Goal: Task Accomplishment & Management: Manage account settings

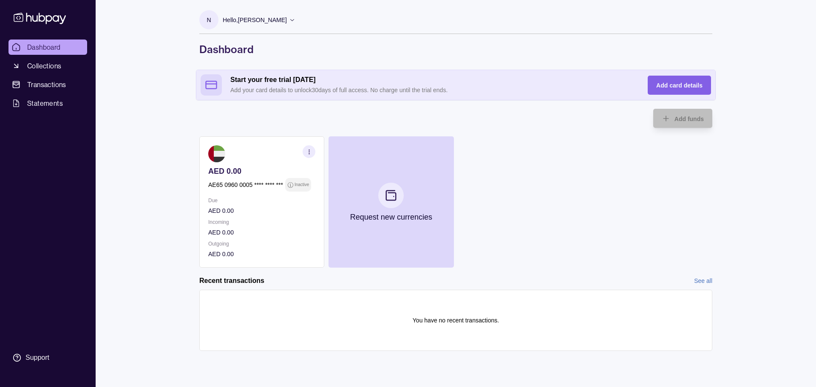
click at [672, 89] on div "Add card details" at bounding box center [679, 85] width 46 height 10
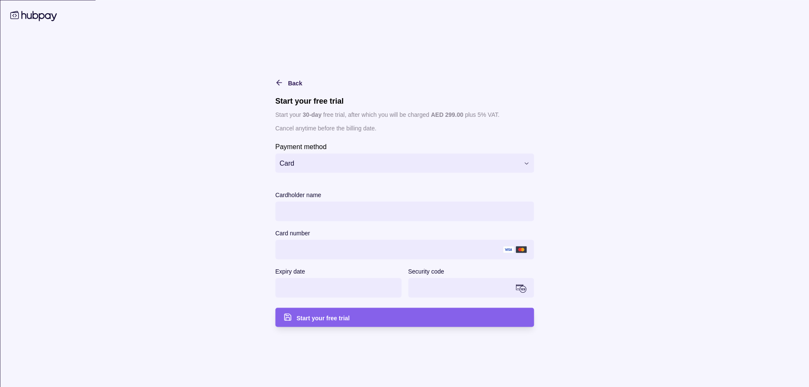
click at [530, 163] on html "**********" at bounding box center [404, 193] width 809 height 387
click at [530, 163] on html "**********" at bounding box center [408, 193] width 816 height 387
click at [346, 322] on div "Start your free trial" at bounding box center [410, 317] width 229 height 10
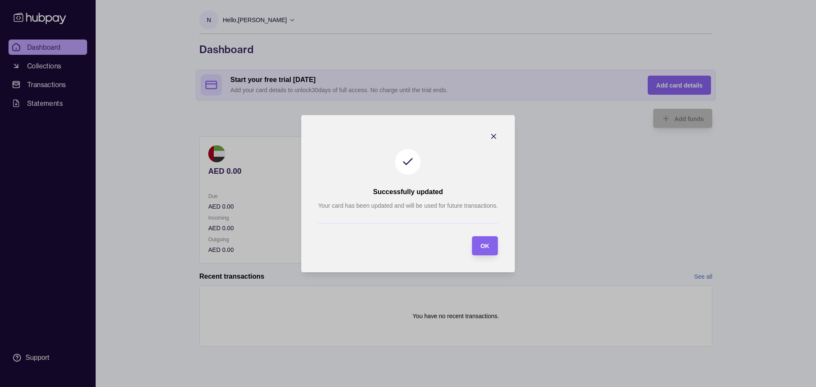
click at [484, 245] on span "OK" at bounding box center [484, 246] width 9 height 7
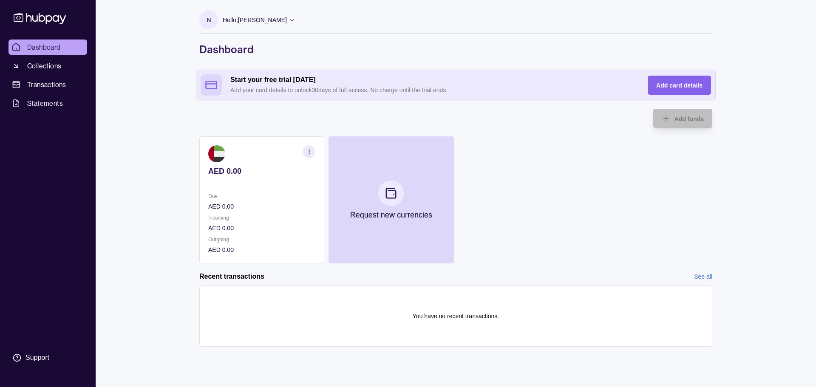
click at [31, 45] on span "Dashboard" at bounding box center [44, 47] width 34 height 10
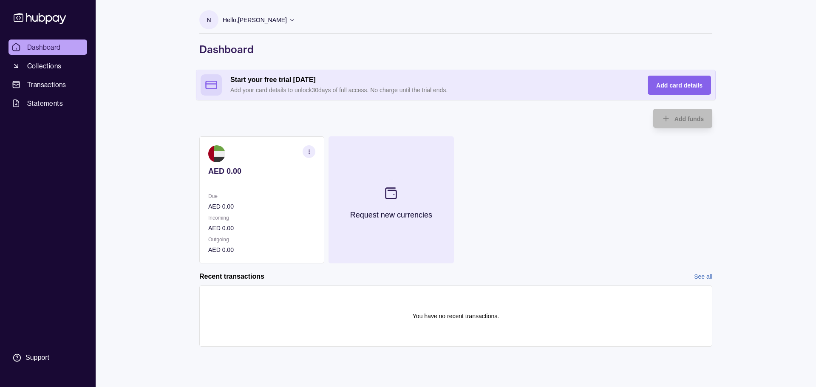
click at [393, 217] on p "Request new currencies" at bounding box center [391, 214] width 82 height 9
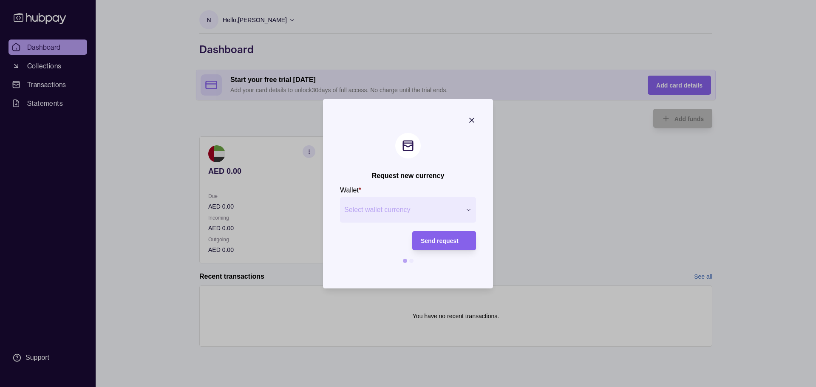
click at [459, 387] on div "Request new currency Wallet * Select wallet currency *** *** *** *** *** *** **…" at bounding box center [408, 387] width 816 height 0
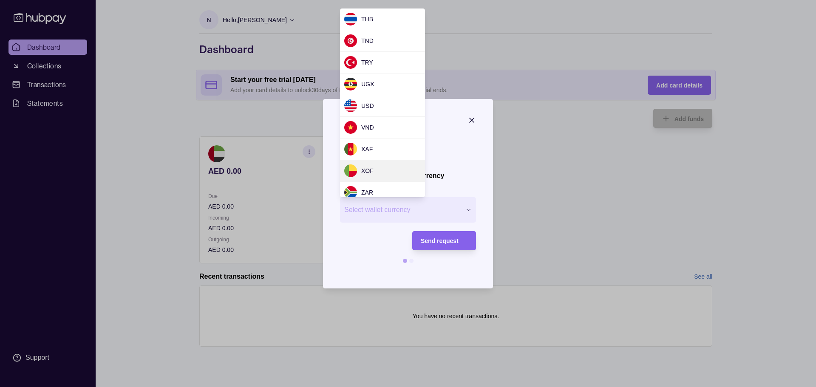
scroll to position [744, 0]
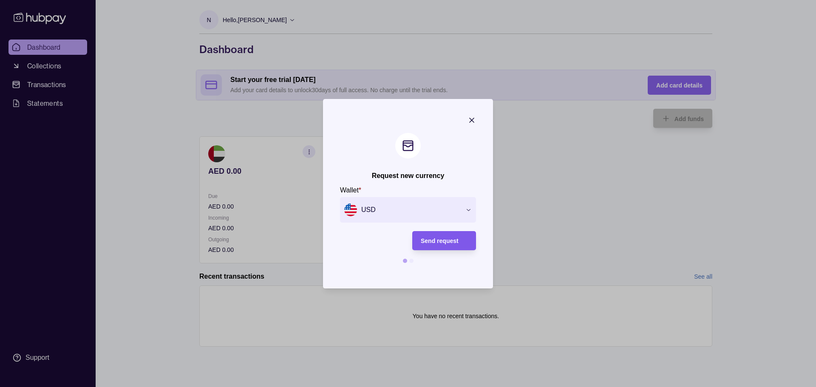
click at [446, 238] on span "Send request" at bounding box center [440, 240] width 38 height 7
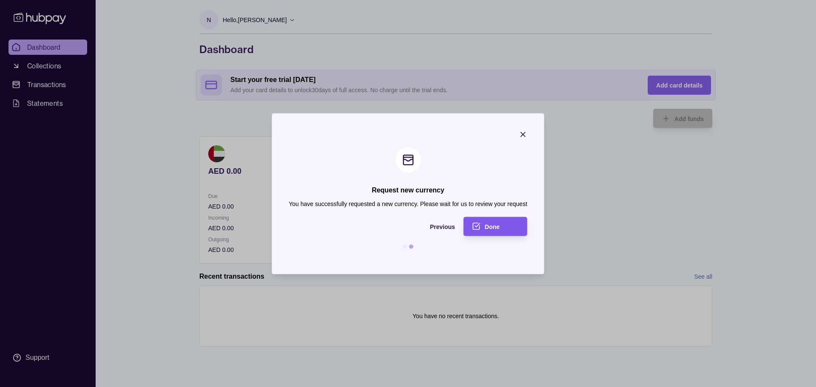
click at [492, 226] on span "Done" at bounding box center [492, 226] width 15 height 7
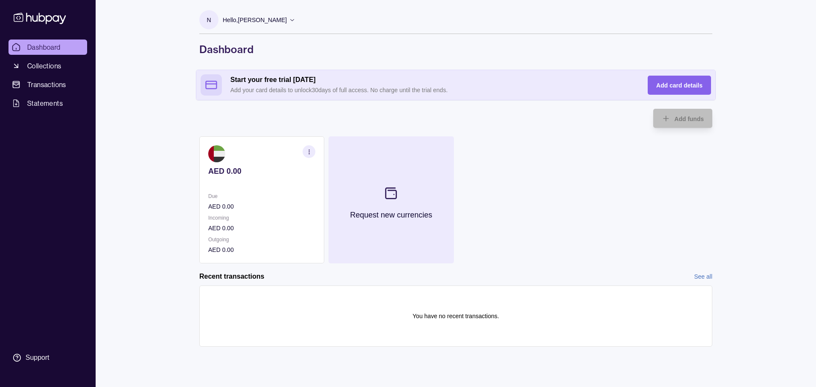
click at [401, 212] on p "Request new currencies" at bounding box center [391, 214] width 82 height 9
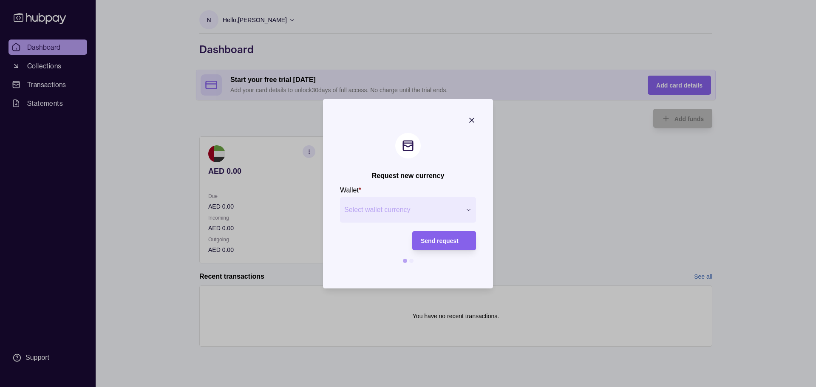
click at [473, 387] on div "Request new currency Wallet * Select wallet currency *** *** *** *** *** *** **…" at bounding box center [408, 387] width 816 height 0
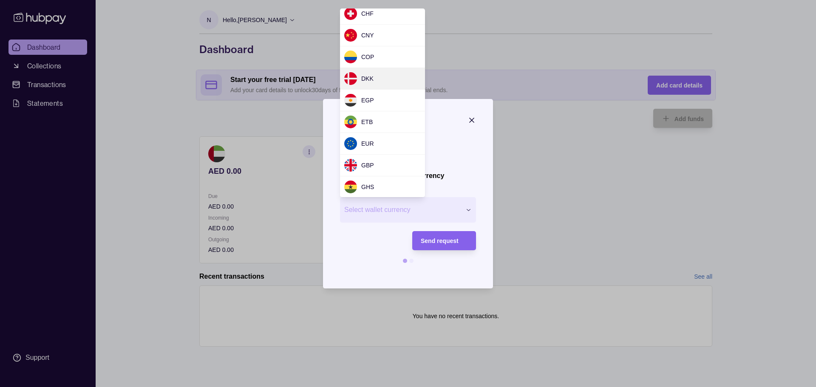
scroll to position [85, 0]
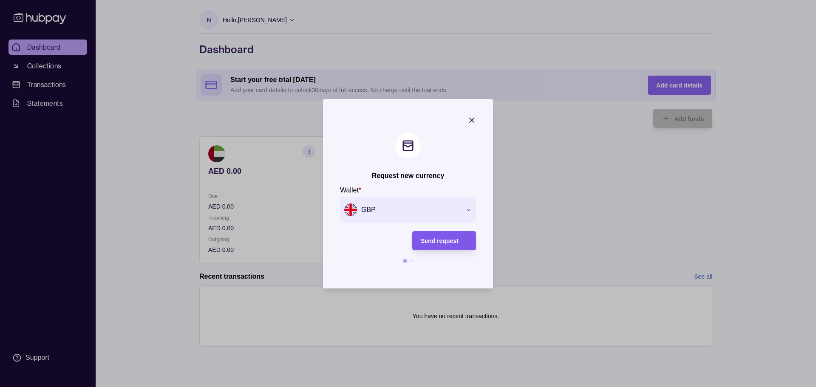
click at [449, 238] on span "Send request" at bounding box center [440, 240] width 38 height 7
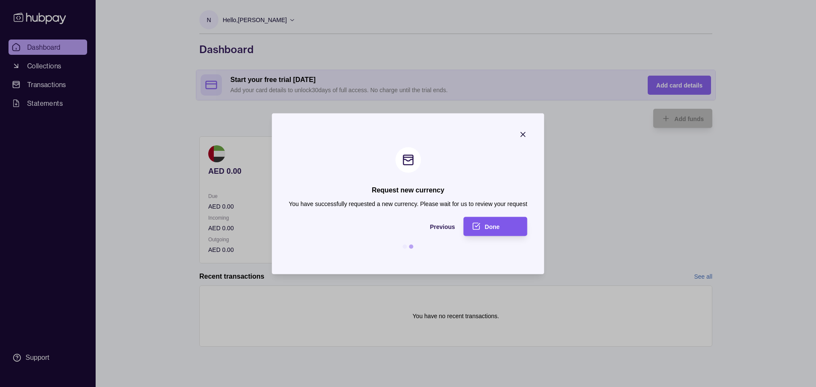
click at [501, 226] on div "Done" at bounding box center [502, 226] width 34 height 10
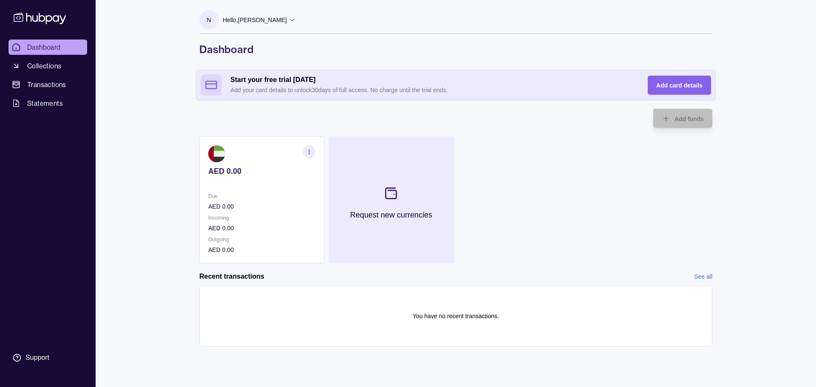
click at [417, 212] on p "Request new currencies" at bounding box center [391, 214] width 82 height 9
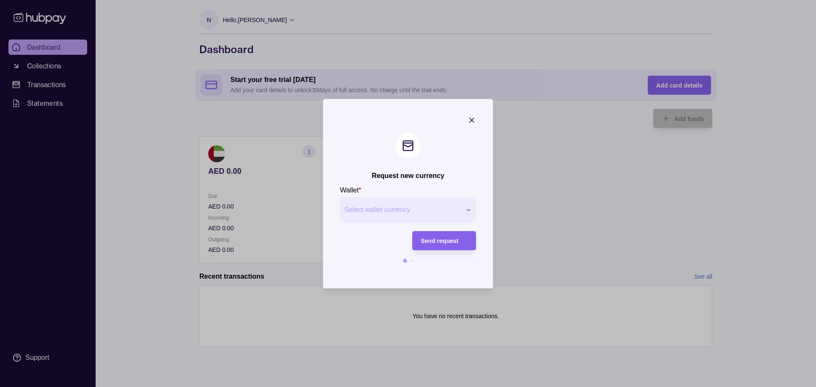
click at [466, 387] on div "Request new currency Wallet * Select wallet currency *** *** *** *** *** *** **…" at bounding box center [408, 387] width 816 height 0
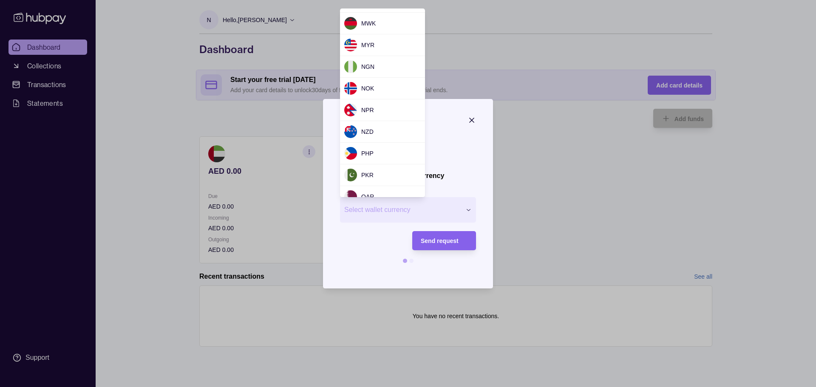
scroll to position [510, 0]
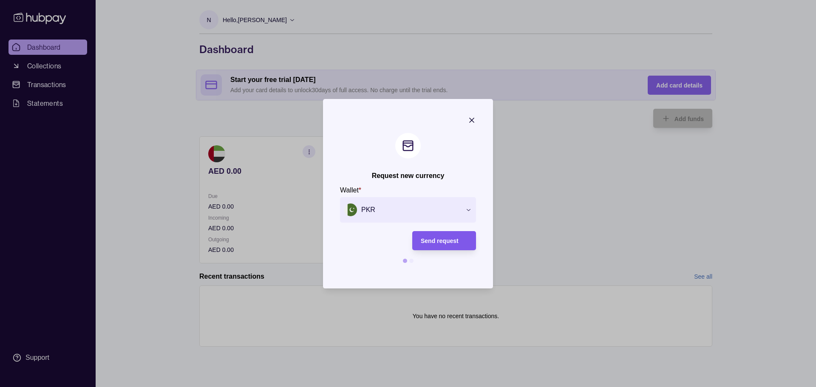
click at [441, 242] on span "Send request" at bounding box center [440, 240] width 38 height 7
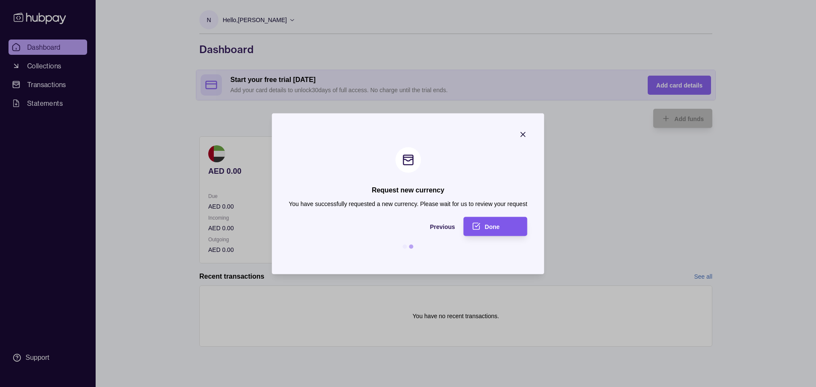
click at [492, 226] on span "Done" at bounding box center [492, 226] width 15 height 7
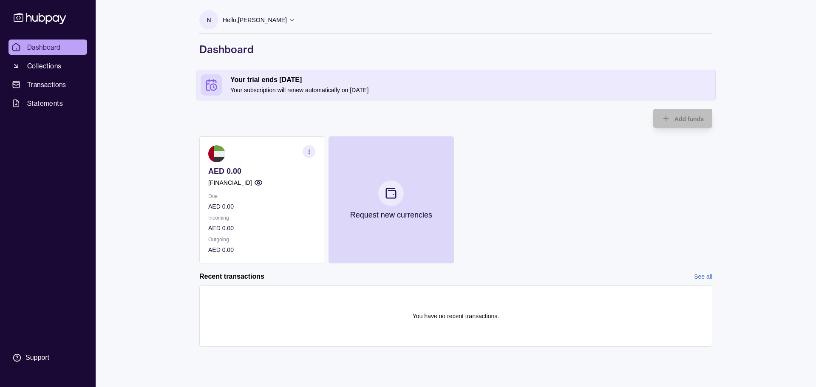
click at [265, 17] on p "Hello, [PERSON_NAME]" at bounding box center [255, 19] width 64 height 9
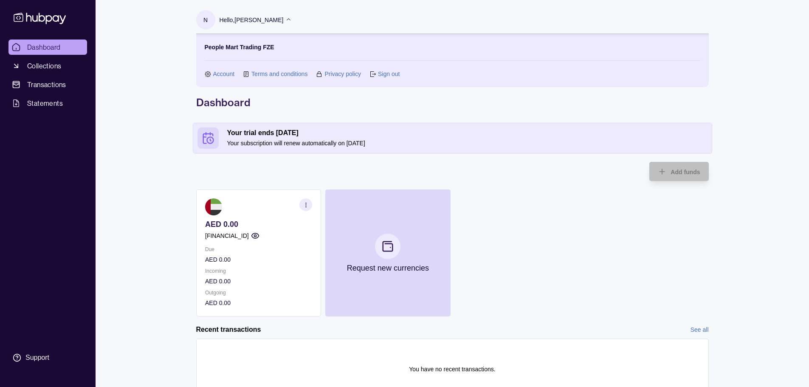
click at [226, 73] on link "Account" at bounding box center [224, 73] width 22 height 9
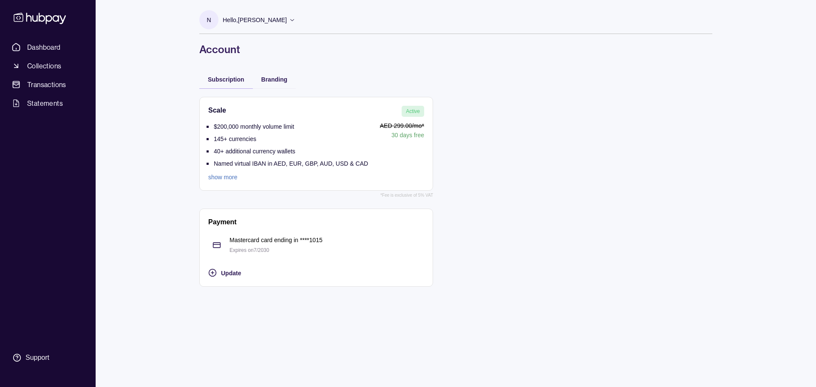
click at [226, 177] on link "show more" at bounding box center [288, 176] width 160 height 9
click at [269, 79] on span "Branding" at bounding box center [274, 79] width 26 height 7
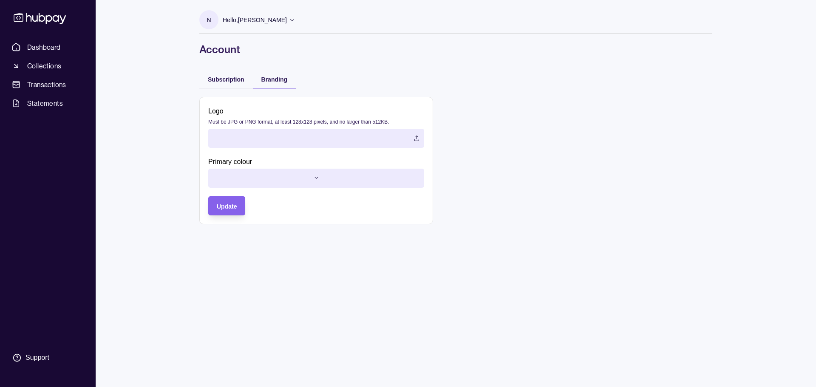
click at [415, 138] on label at bounding box center [316, 138] width 216 height 19
click at [319, 177] on html "Dashboard Collections Transactions Statements Support N Hello, [PERSON_NAME] Pe…" at bounding box center [408, 193] width 816 height 387
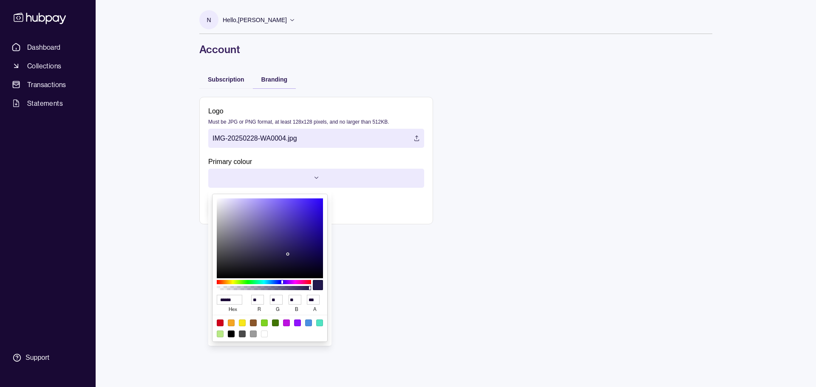
click at [319, 177] on html "Dashboard Collections Transactions Statements Support N Hello, [PERSON_NAME] Pe…" at bounding box center [408, 193] width 816 height 387
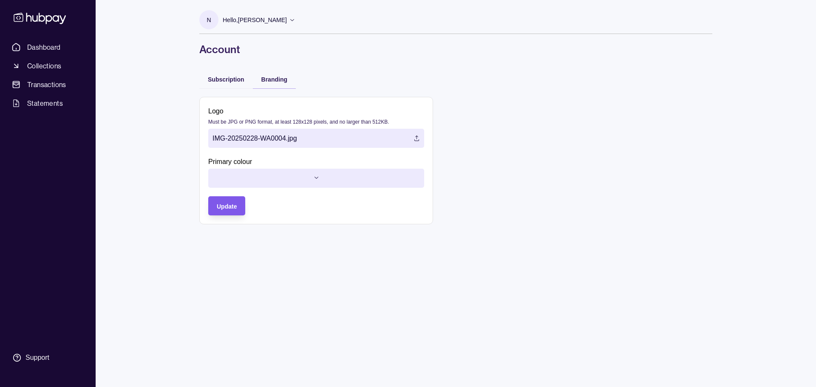
click at [227, 206] on span "Update" at bounding box center [227, 206] width 20 height 7
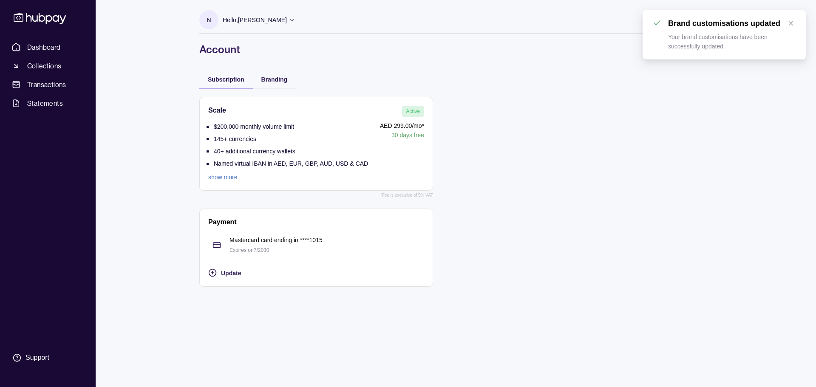
click at [227, 79] on span "Subscription" at bounding box center [226, 79] width 37 height 7
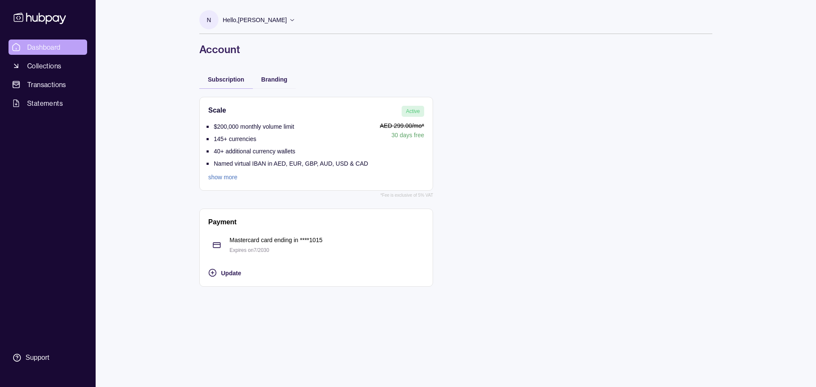
click at [50, 49] on span "Dashboard" at bounding box center [44, 47] width 34 height 10
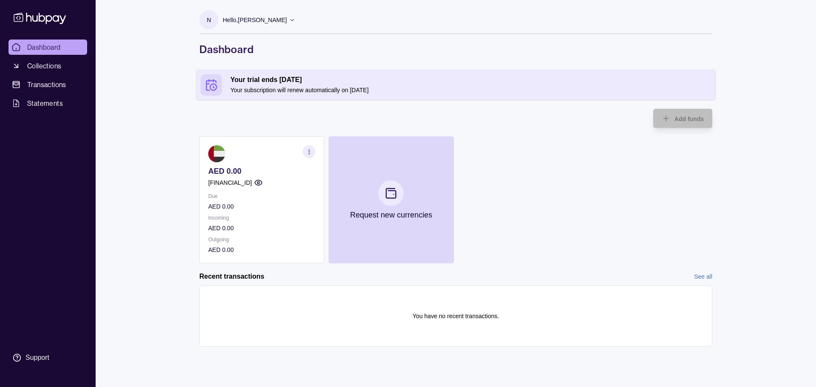
click at [313, 152] on section "button" at bounding box center [308, 151] width 13 height 13
click at [248, 192] on link "Download account details" at bounding box center [257, 193] width 68 height 9
click at [49, 83] on span "Transactions" at bounding box center [46, 84] width 39 height 10
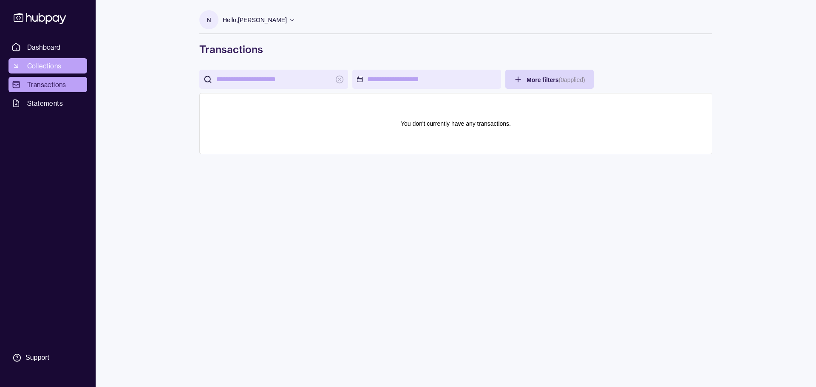
click at [50, 68] on span "Collections" at bounding box center [44, 66] width 34 height 10
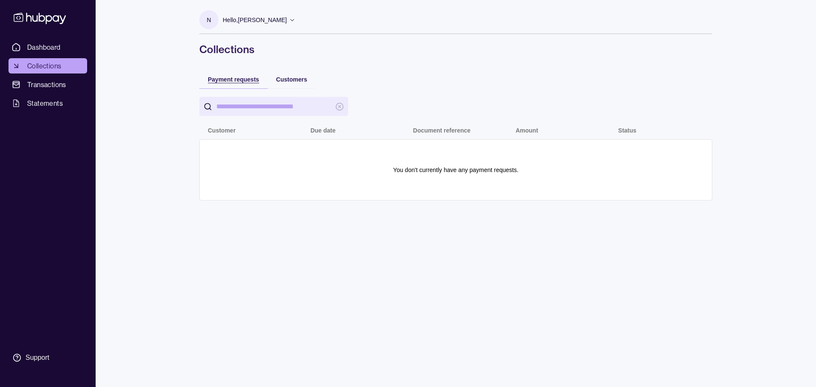
click at [244, 81] on span "Payment requests" at bounding box center [233, 79] width 51 height 7
click at [239, 151] on section "You don't currently have any payment requests." at bounding box center [455, 169] width 495 height 43
click at [323, 131] on p "Due date" at bounding box center [322, 130] width 25 height 7
click at [294, 79] on span "Customers" at bounding box center [291, 79] width 31 height 7
click at [299, 132] on p "Type" at bounding box center [300, 130] width 14 height 7
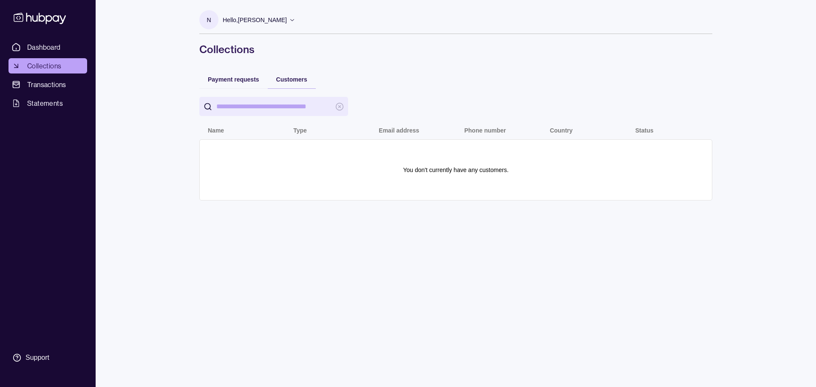
click at [259, 106] on input "search" at bounding box center [273, 106] width 115 height 19
click at [258, 20] on p "Hello, [PERSON_NAME]" at bounding box center [255, 19] width 64 height 9
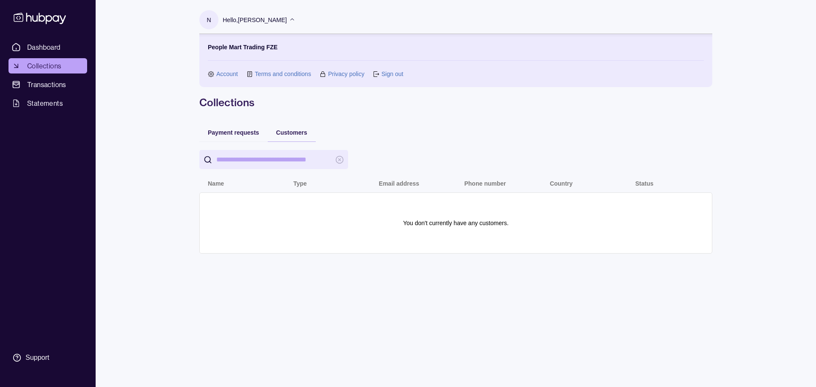
click at [289, 19] on icon at bounding box center [292, 20] width 6 height 6
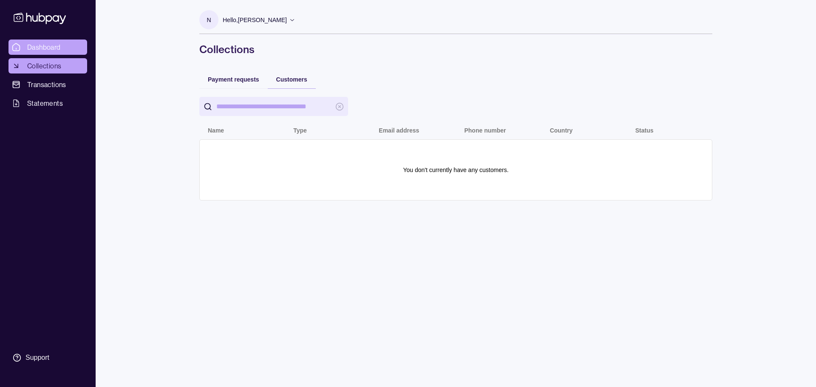
click at [42, 46] on span "Dashboard" at bounding box center [44, 47] width 34 height 10
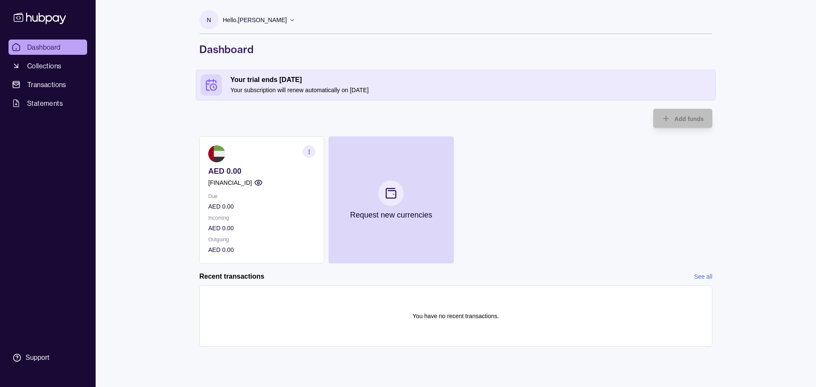
click at [704, 275] on link "See all" at bounding box center [703, 276] width 18 height 9
click at [263, 183] on icon "button" at bounding box center [258, 182] width 8 height 8
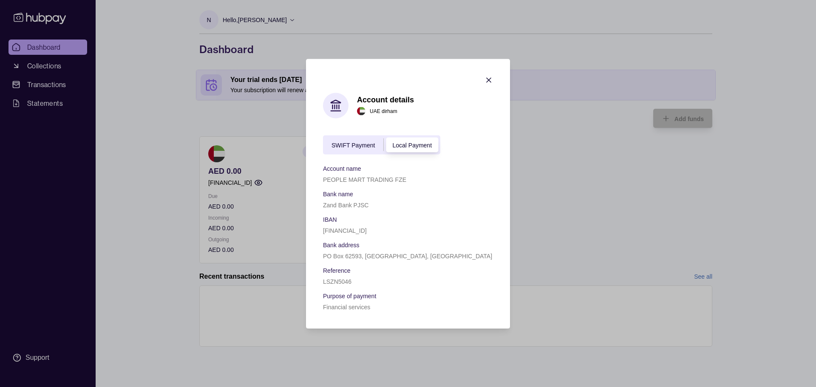
click at [352, 147] on span "SWIFT Payment" at bounding box center [352, 145] width 43 height 7
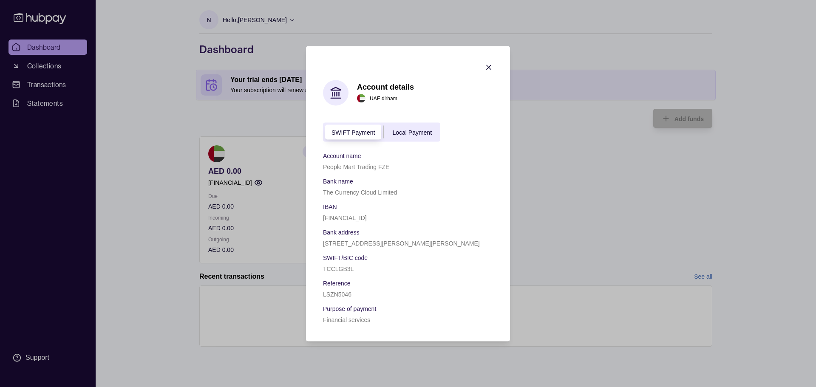
click at [492, 67] on icon "button" at bounding box center [488, 67] width 8 height 8
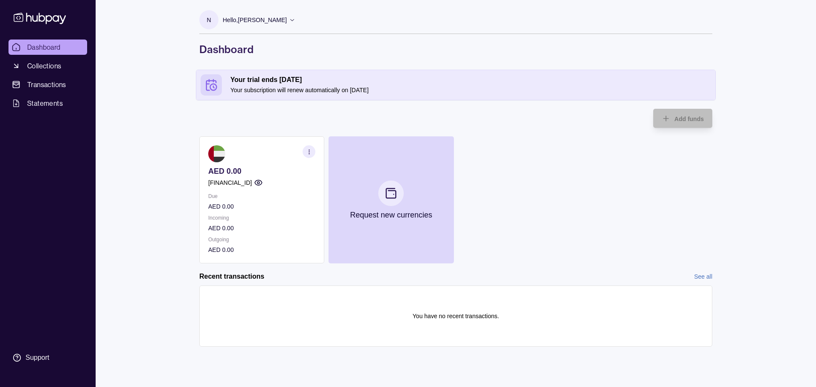
click at [42, 14] on icon at bounding box center [40, 18] width 56 height 16
click at [289, 19] on icon at bounding box center [292, 20] width 6 height 6
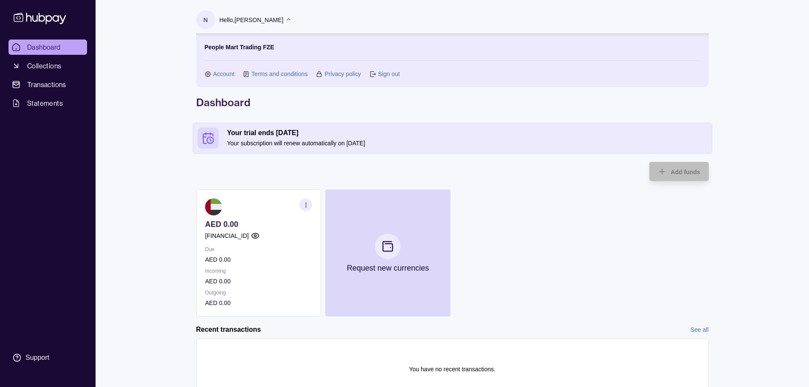
click at [390, 73] on link "Sign out" at bounding box center [389, 73] width 22 height 9
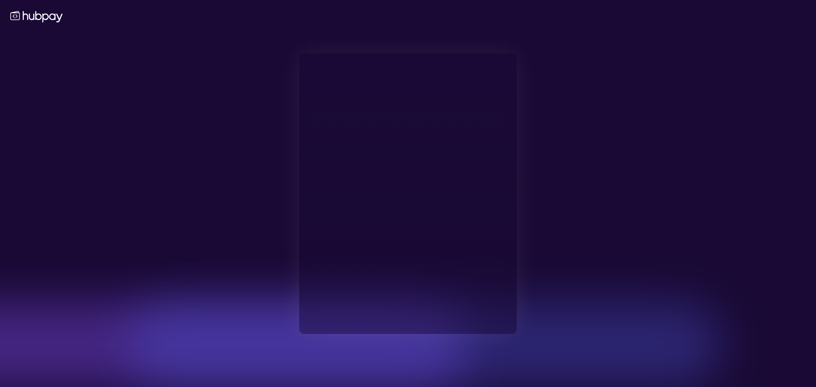
type input "**********"
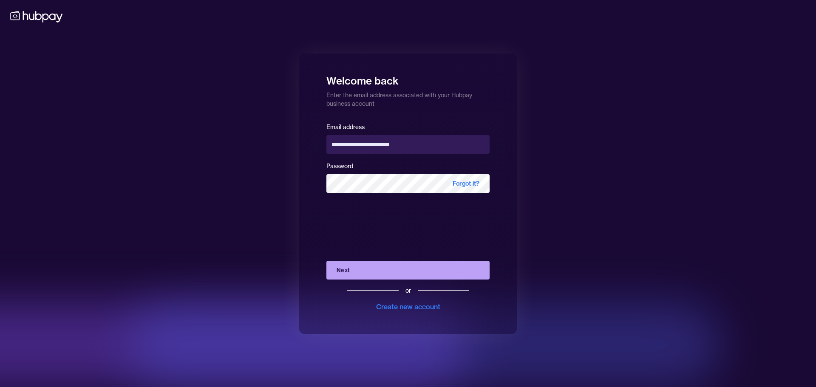
click at [395, 272] on button "Next" at bounding box center [407, 270] width 163 height 19
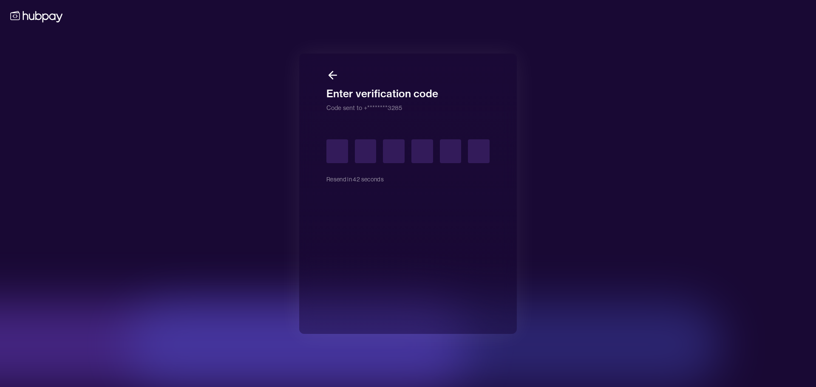
type input "*"
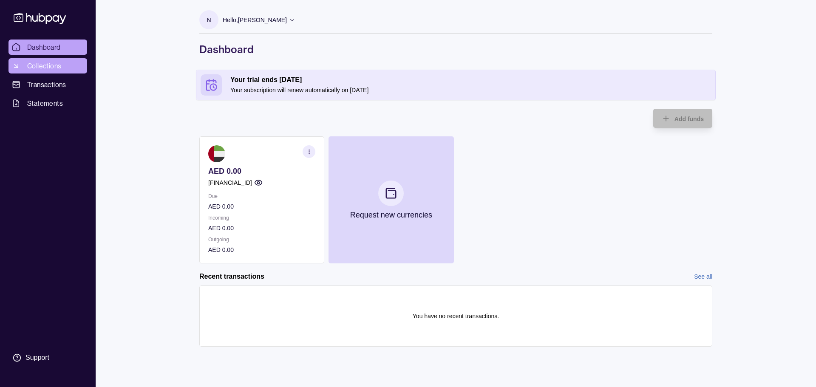
click at [48, 66] on span "Collections" at bounding box center [44, 66] width 34 height 10
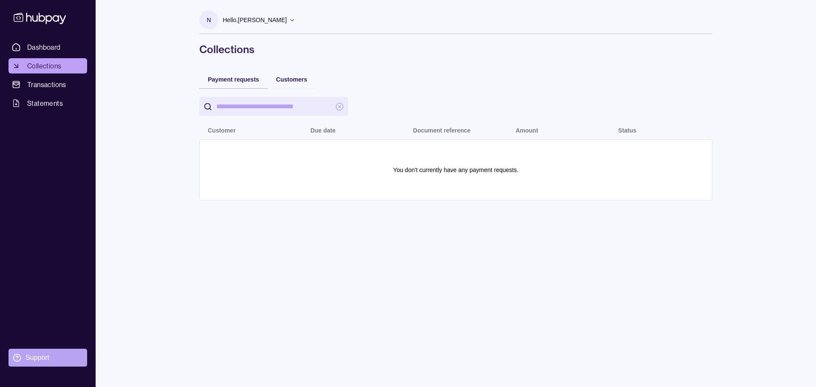
click at [45, 358] on div "Support" at bounding box center [37, 357] width 24 height 9
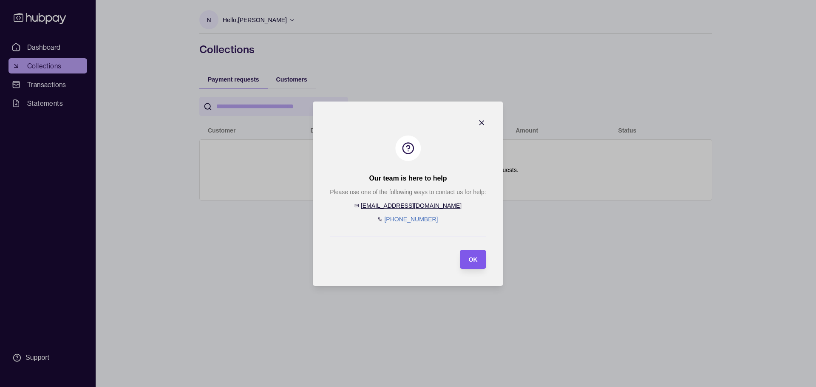
click at [474, 260] on span "OK" at bounding box center [473, 259] width 9 height 7
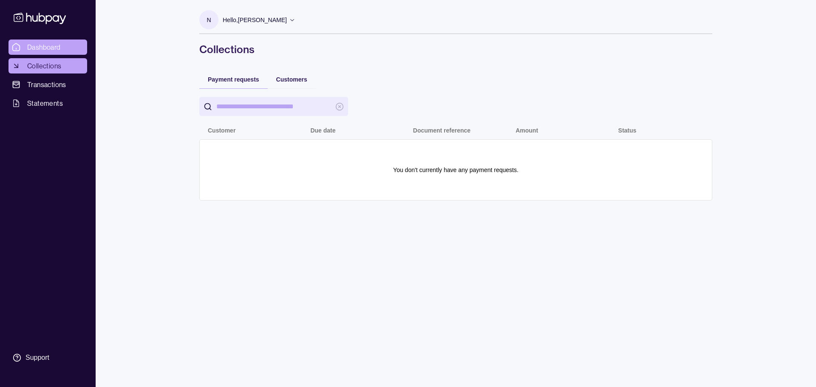
click at [55, 45] on span "Dashboard" at bounding box center [44, 47] width 34 height 10
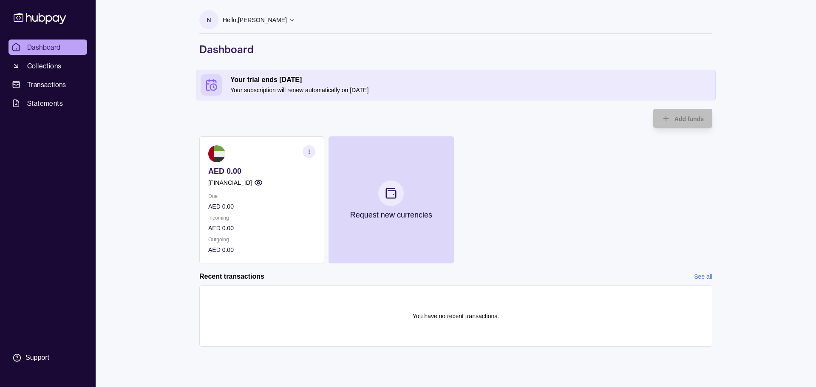
click at [390, 85] on p "Your subscription will renew automatically on [DATE]" at bounding box center [470, 89] width 480 height 9
click at [296, 212] on div "Due AED 0.00 Incoming AED 0.00 Outgoing AED 0.00" at bounding box center [261, 223] width 107 height 63
click at [290, 20] on icon at bounding box center [292, 20] width 4 height 2
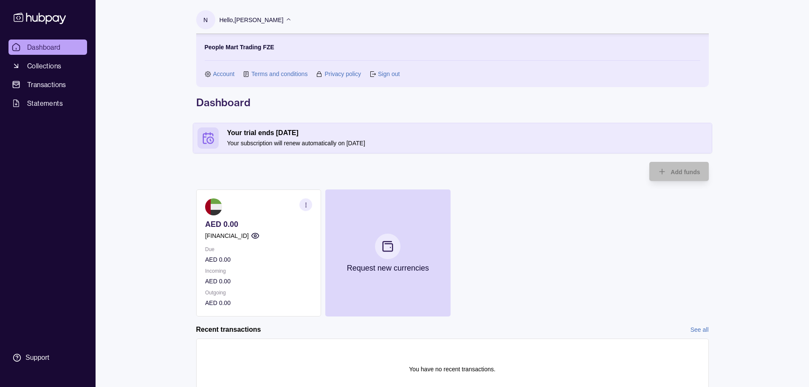
click at [385, 71] on link "Sign out" at bounding box center [389, 73] width 22 height 9
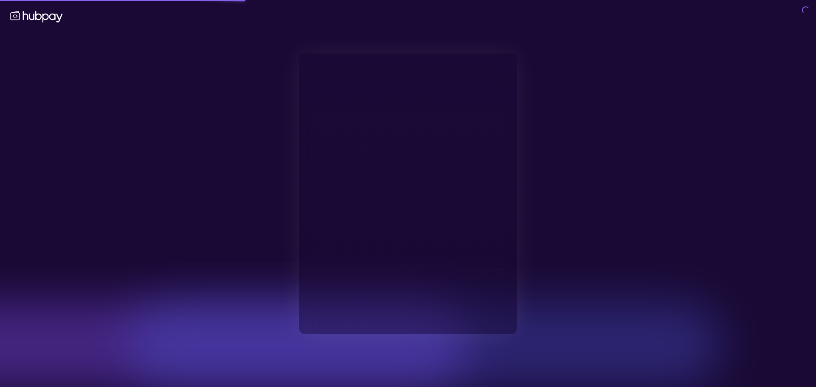
type input "**********"
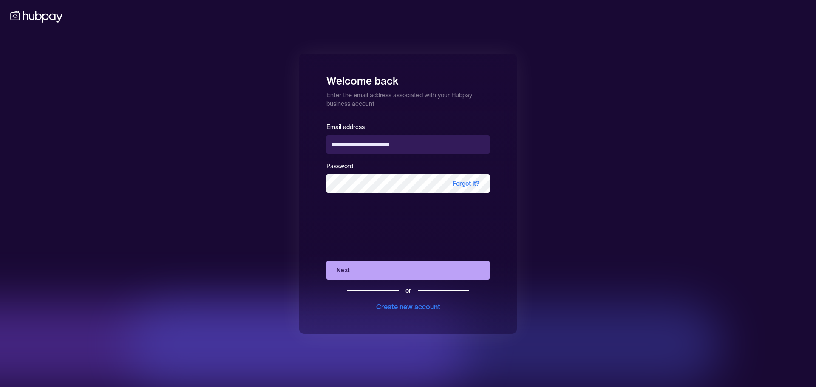
click at [378, 271] on button "Next" at bounding box center [407, 270] width 163 height 19
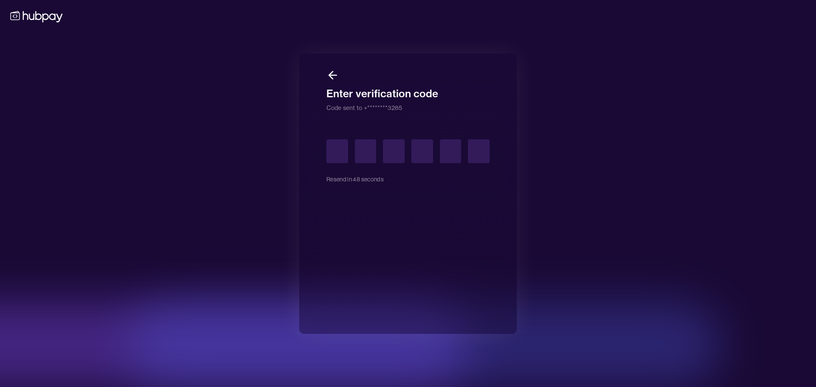
type input "*"
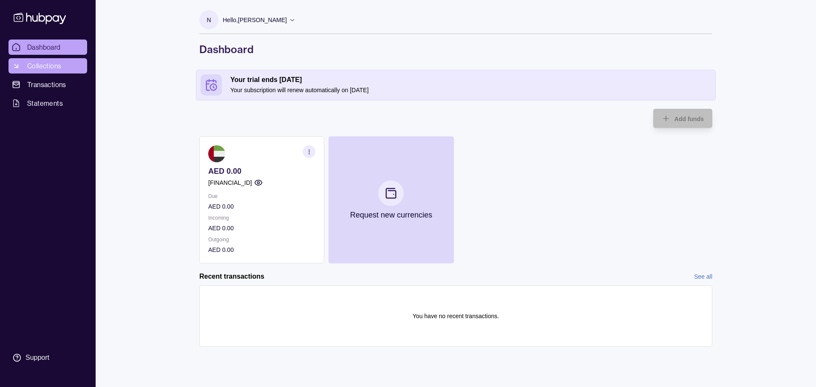
click at [48, 67] on span "Collections" at bounding box center [44, 66] width 34 height 10
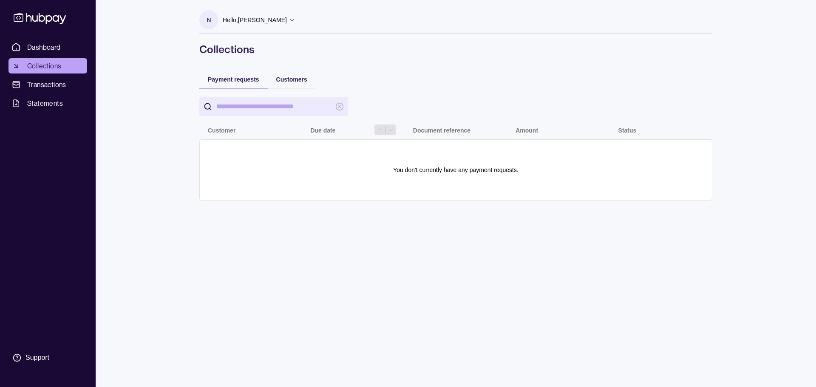
click at [326, 132] on p "Due date" at bounding box center [322, 130] width 25 height 7
click at [299, 79] on span "Customers" at bounding box center [291, 79] width 31 height 7
click at [392, 130] on p "Email address" at bounding box center [398, 130] width 40 height 7
click at [447, 130] on div at bounding box center [436, 129] width 22 height 11
click at [491, 130] on p "Phone number" at bounding box center [485, 130] width 42 height 7
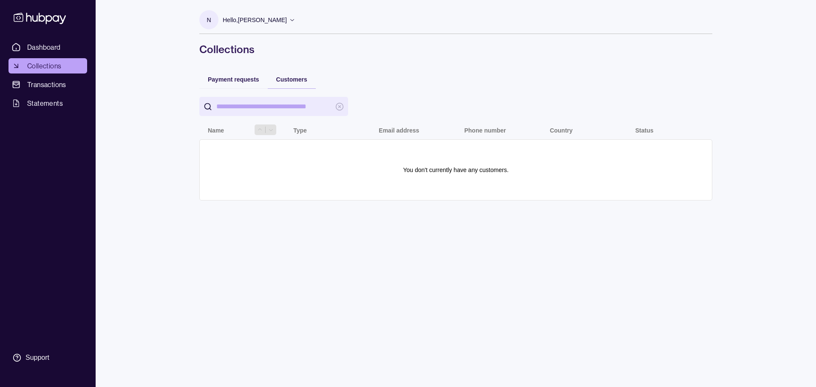
click at [212, 130] on p "Name" at bounding box center [216, 130] width 16 height 7
click at [228, 107] on input "search" at bounding box center [273, 106] width 115 height 19
click at [247, 23] on p "Hello, [PERSON_NAME]" at bounding box center [255, 19] width 64 height 9
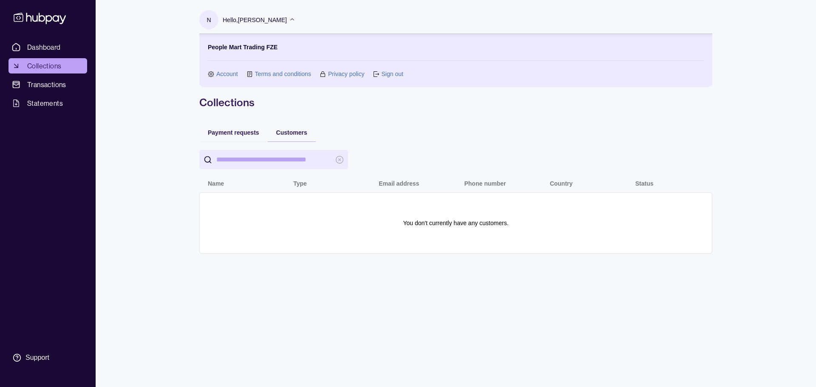
click at [228, 76] on link "Account" at bounding box center [227, 73] width 22 height 9
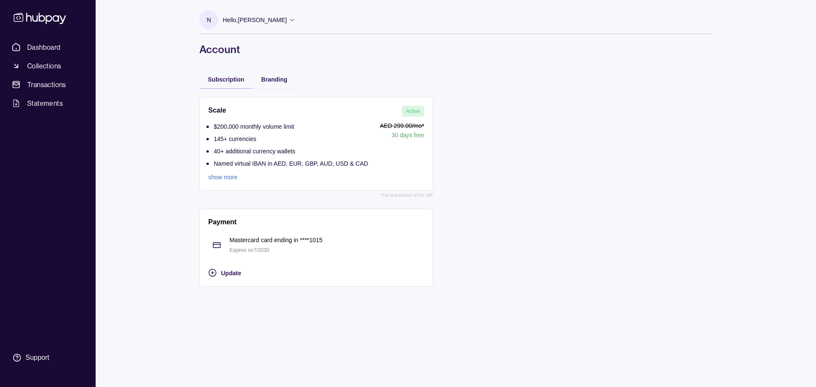
click at [289, 18] on icon at bounding box center [292, 20] width 6 height 6
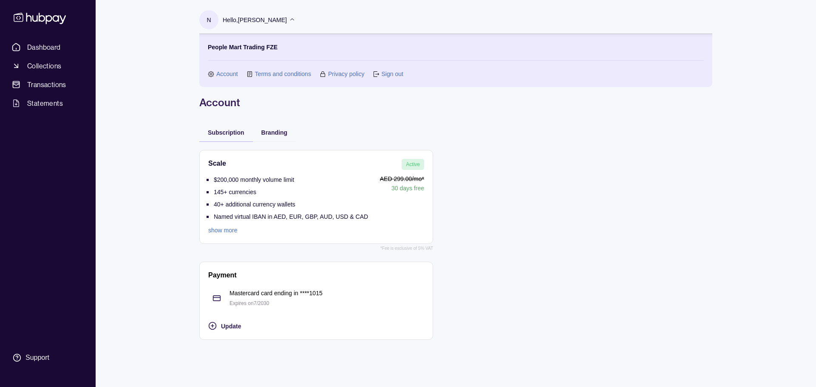
click at [389, 73] on link "Sign out" at bounding box center [392, 73] width 22 height 9
